Goal: Information Seeking & Learning: Learn about a topic

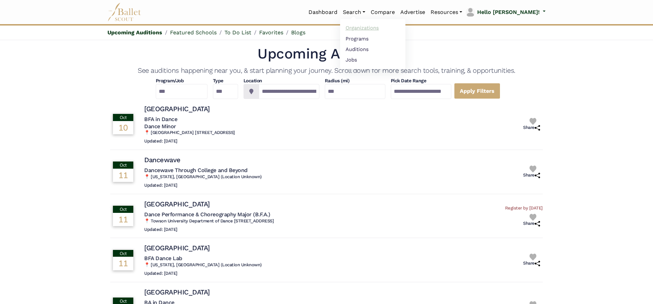
click at [382, 29] on link "Organizations" at bounding box center [372, 28] width 65 height 11
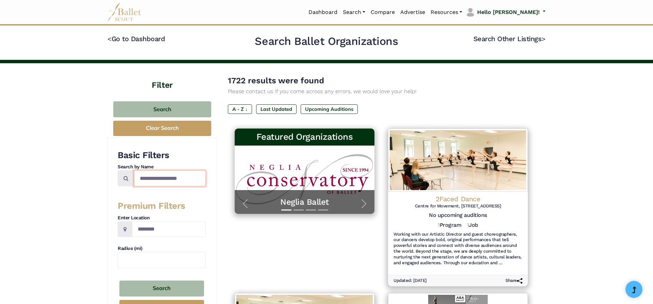
click at [194, 181] on input "Search by names..." at bounding box center [170, 178] width 72 height 16
type input "**********"
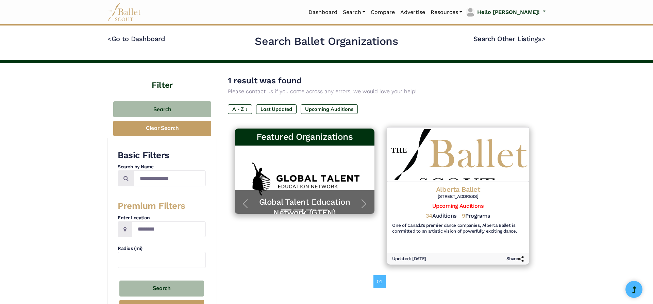
click at [450, 192] on h4 "Alberta Ballet" at bounding box center [458, 189] width 132 height 9
drag, startPoint x: 190, startPoint y: 176, endPoint x: 17, endPoint y: 173, distance: 173.2
click at [134, 173] on input "**********" at bounding box center [170, 178] width 72 height 16
type input "**********"
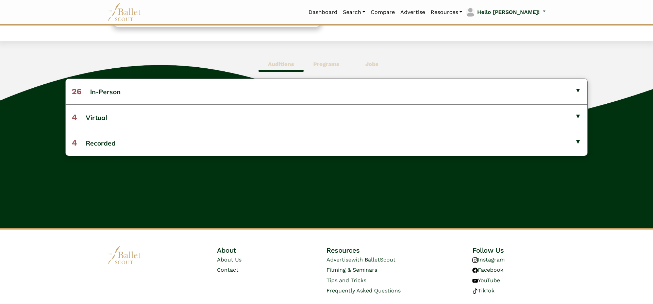
scroll to position [161, 0]
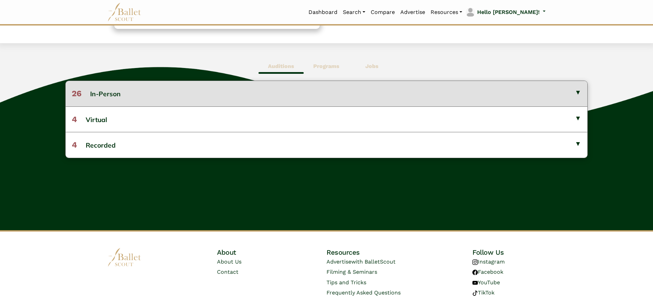
click at [537, 92] on button "26 In-Person" at bounding box center [327, 93] width 522 height 25
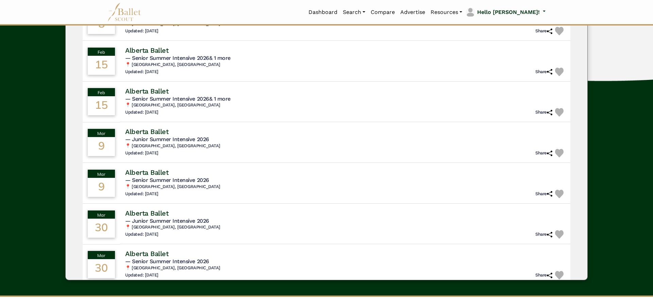
scroll to position [797, 0]
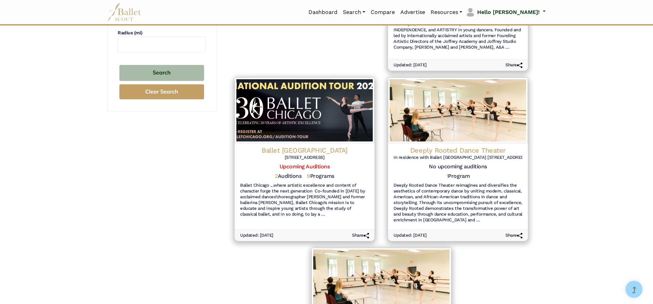
scroll to position [230, 0]
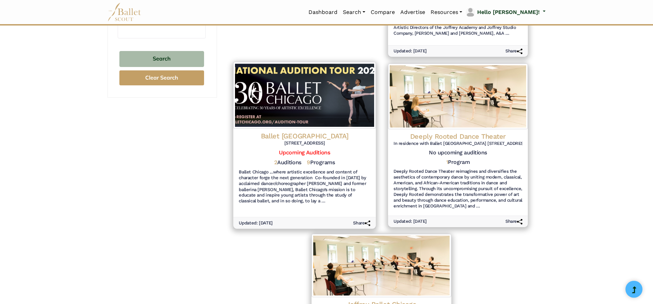
click at [310, 135] on h4 "Ballet [GEOGRAPHIC_DATA]" at bounding box center [305, 136] width 132 height 9
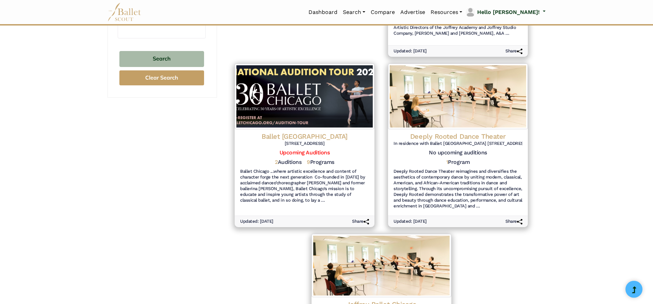
scroll to position [0, 0]
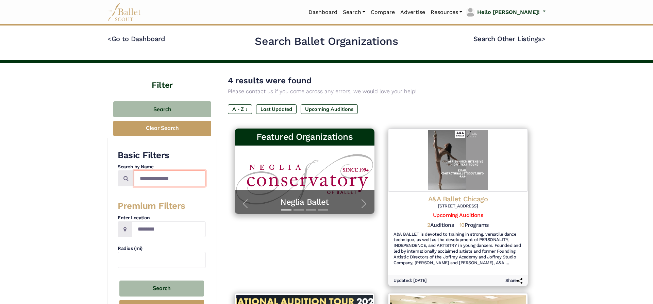
drag, startPoint x: 201, startPoint y: 179, endPoint x: 53, endPoint y: 181, distance: 148.7
type input "*****"
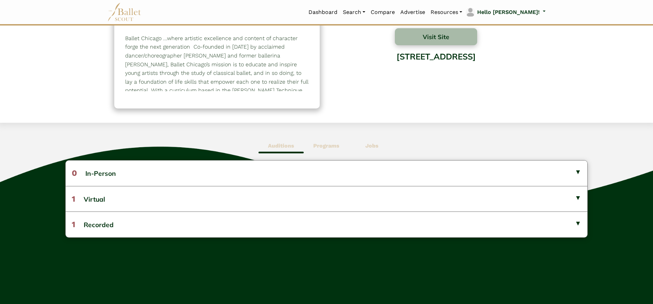
scroll to position [80, 0]
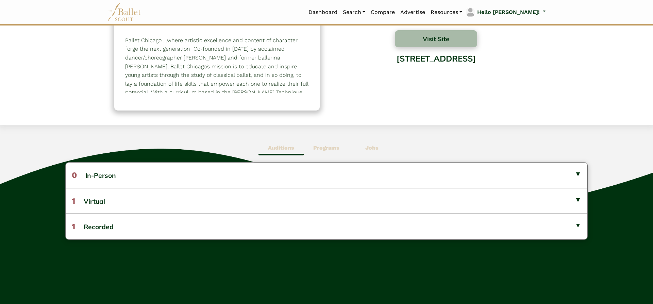
click at [338, 147] on b "Programs" at bounding box center [326, 148] width 26 height 6
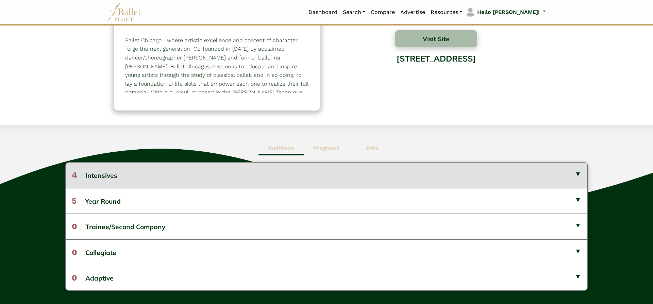
click at [340, 176] on button "4 Intensives" at bounding box center [327, 175] width 522 height 25
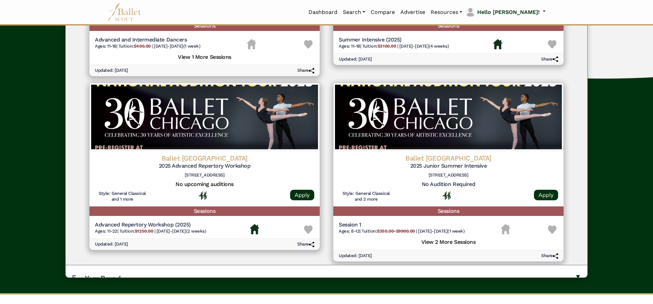
scroll to position [0, 0]
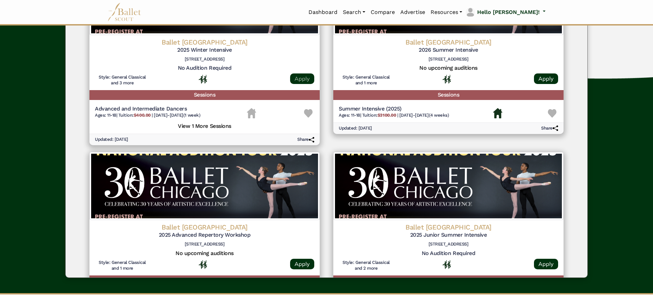
click at [299, 80] on link "Apply" at bounding box center [302, 78] width 24 height 11
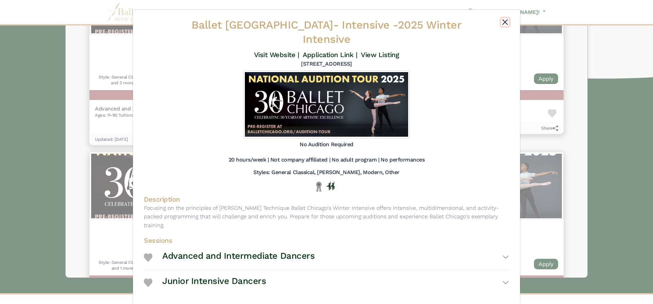
click at [504, 23] on button "Close" at bounding box center [505, 22] width 8 height 8
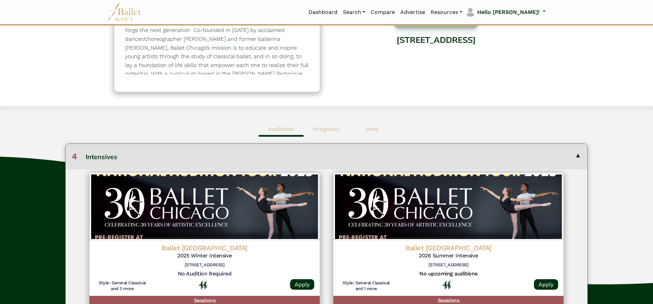
scroll to position [99, 0]
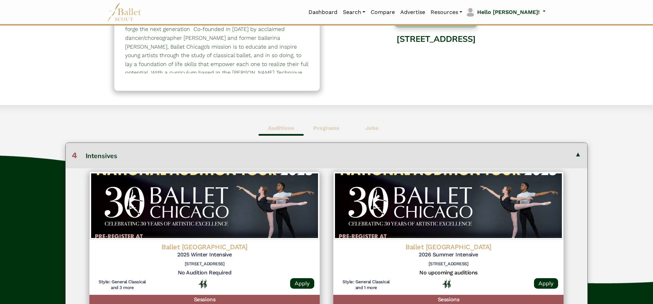
click at [286, 135] on span "Auditions" at bounding box center [281, 128] width 45 height 16
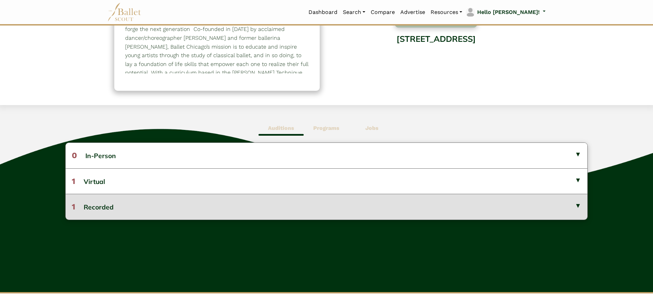
click at [162, 213] on button "1 Recorded" at bounding box center [327, 207] width 522 height 26
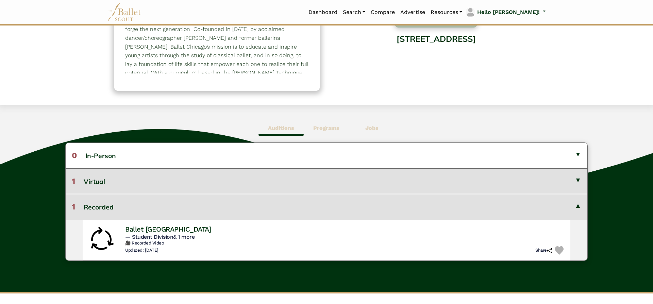
click at [177, 180] on button "1 Virtual" at bounding box center [327, 181] width 522 height 26
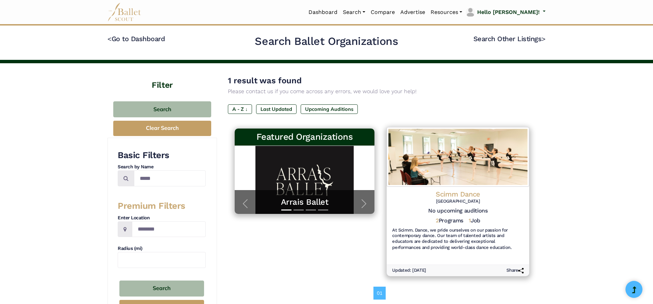
click at [474, 196] on h4 "Scimm Dance" at bounding box center [458, 194] width 132 height 9
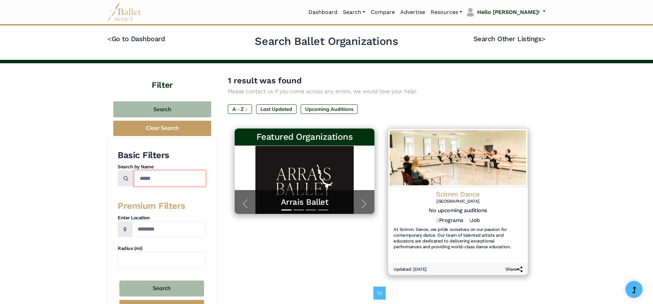
drag, startPoint x: 166, startPoint y: 178, endPoint x: 127, endPoint y: 174, distance: 39.1
click at [134, 174] on input "*****" at bounding box center [170, 178] width 72 height 16
type input "******"
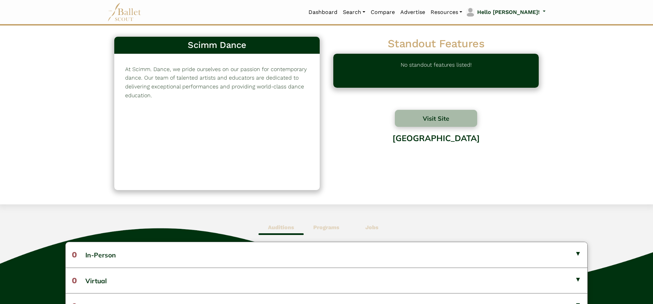
click at [343, 237] on div "Auditions Programs Jobs 0 In-Person No listings found! Check out Scimm Dance's …" at bounding box center [326, 297] width 653 height 187
click at [338, 228] on b "Programs" at bounding box center [326, 227] width 26 height 6
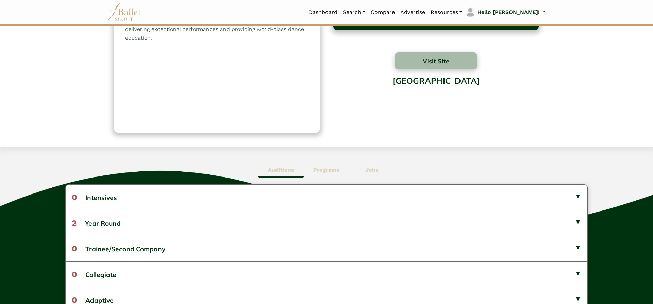
scroll to position [55, 0]
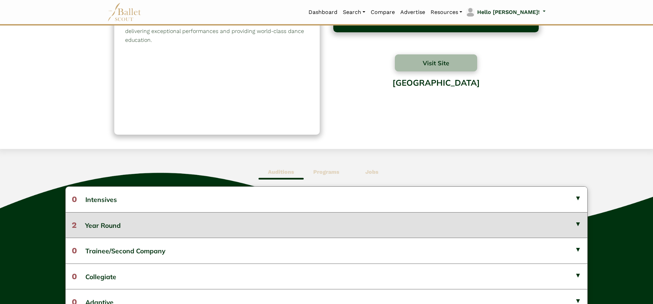
click at [253, 226] on button "2 Year Round" at bounding box center [327, 225] width 522 height 26
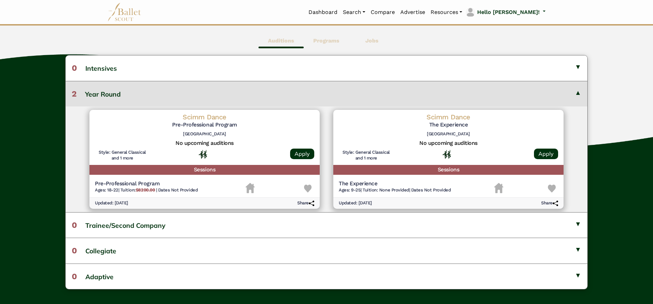
scroll to position [186, 0]
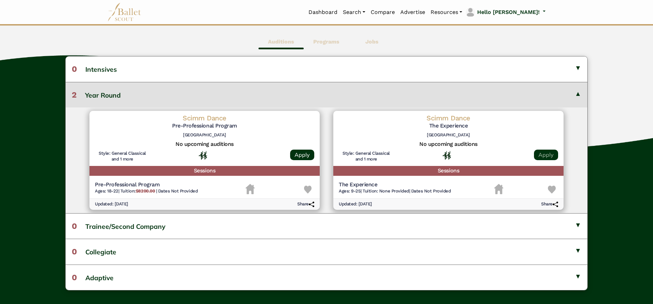
click at [544, 154] on link "Apply" at bounding box center [546, 155] width 24 height 11
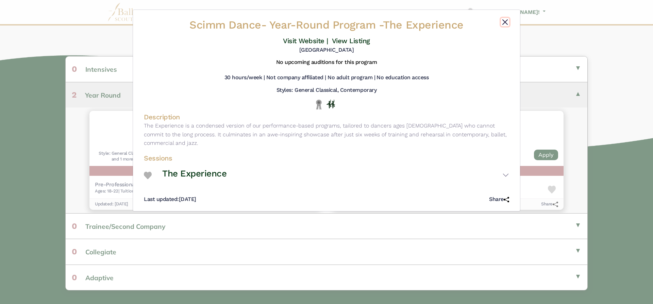
click at [506, 23] on button "Close" at bounding box center [505, 22] width 8 height 8
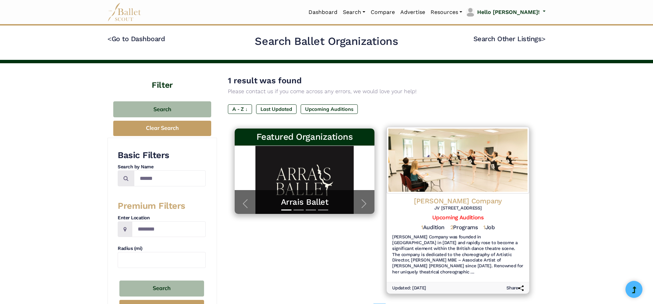
click at [452, 197] on h4 "[PERSON_NAME] Company" at bounding box center [458, 201] width 132 height 9
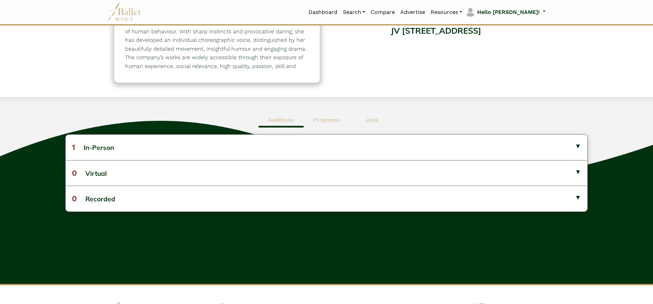
scroll to position [105, 0]
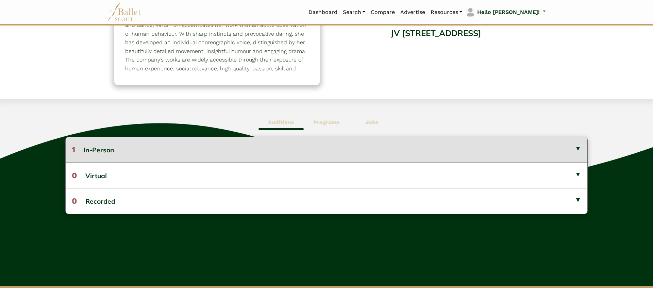
click at [520, 152] on button "1 In-Person" at bounding box center [327, 149] width 522 height 25
